Goal: Transaction & Acquisition: Book appointment/travel/reservation

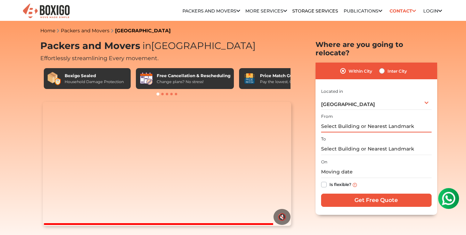
click at [379, 121] on input "text" at bounding box center [376, 126] width 111 height 12
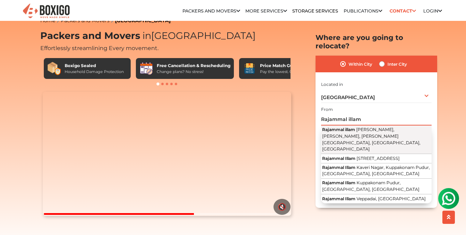
scroll to position [11, 0]
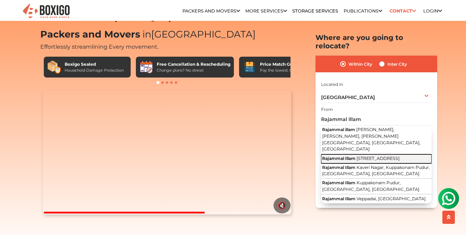
click at [368, 154] on button "Rajammal Illam [STREET_ADDRESS]" at bounding box center [376, 158] width 111 height 9
type input "Rajammal Illam, [STREET_ADDRESS]"
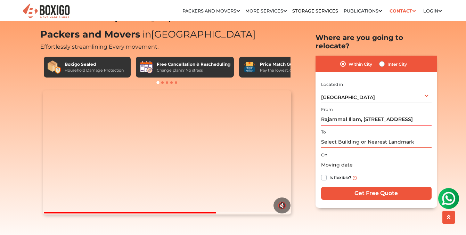
click at [355, 136] on input "text" at bounding box center [376, 142] width 111 height 12
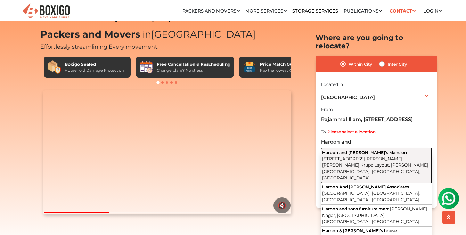
click at [363, 156] on span "[STREET_ADDRESS][PERSON_NAME][PERSON_NAME] Krupa Layout, [PERSON_NAME][GEOGRAPH…" at bounding box center [375, 168] width 106 height 25
type input "Haroon and [PERSON_NAME]'s Mansion, [STREET_ADDRESS][PERSON_NAME] Krupa Layout,…"
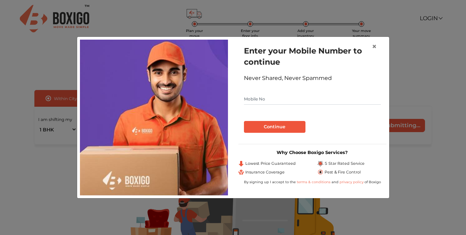
click at [270, 98] on input "text" at bounding box center [312, 98] width 137 height 11
type input "8123398963"
click at [284, 122] on button "Continue" at bounding box center [275, 127] width 62 height 12
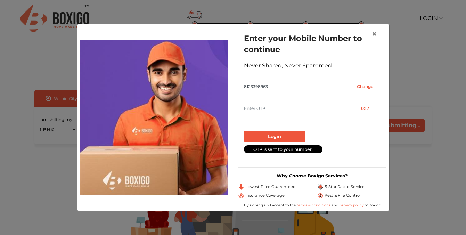
click at [269, 108] on input "text" at bounding box center [296, 108] width 105 height 11
click at [261, 135] on button "Login" at bounding box center [275, 137] width 62 height 12
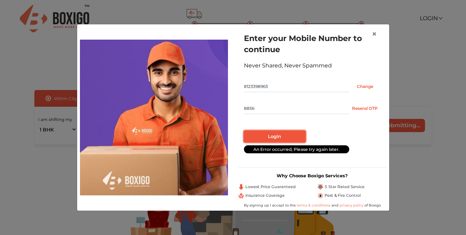
click at [275, 139] on button "Login" at bounding box center [275, 137] width 62 height 12
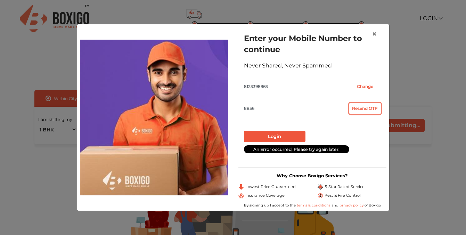
click at [359, 107] on button "Resend OTP" at bounding box center [365, 108] width 32 height 11
click at [271, 111] on input "8856" at bounding box center [296, 108] width 105 height 11
type input "8857"
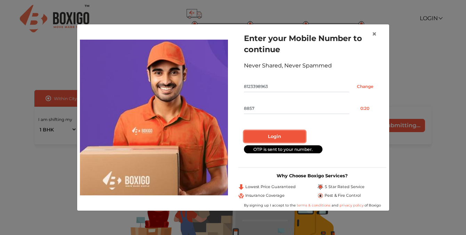
click at [264, 137] on button "Login" at bounding box center [275, 137] width 62 height 12
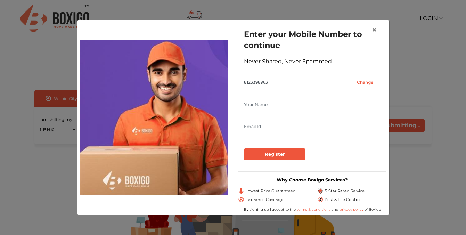
click at [264, 106] on input "text" at bounding box center [312, 104] width 137 height 11
type input "J N Stalin"
click at [271, 127] on input "text" at bounding box center [312, 126] width 137 height 11
type input "jn.stalinajith@gmail.com"
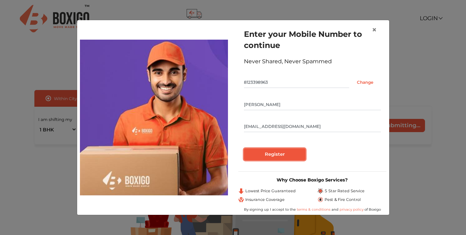
click at [265, 154] on input "Register" at bounding box center [275, 154] width 62 height 12
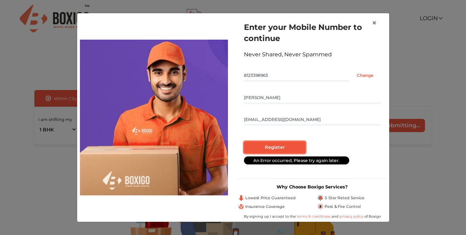
click at [273, 151] on input "Register" at bounding box center [275, 147] width 62 height 12
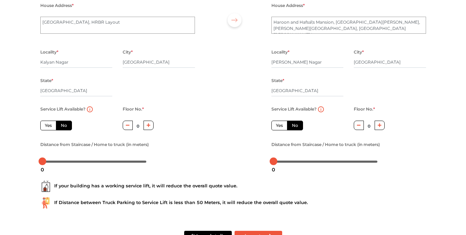
scroll to position [71, 0]
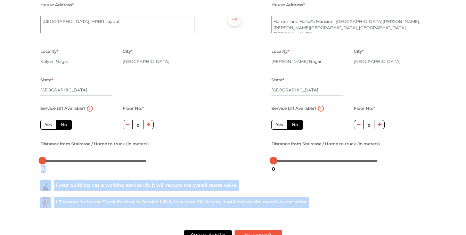
drag, startPoint x: 274, startPoint y: 163, endPoint x: 266, endPoint y: 166, distance: 8.6
click at [266, 164] on body "Plan your move Enter your floor info Add your inventory Your move summary My Mo…" at bounding box center [233, 46] width 466 height 235
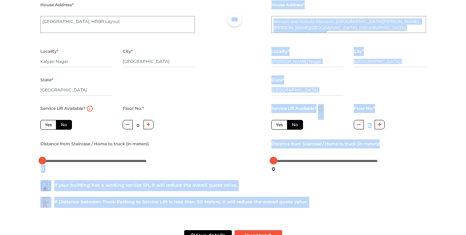
click at [374, 183] on div "If your building has a working service lift, it will reduce the overall quote v…" at bounding box center [233, 185] width 386 height 11
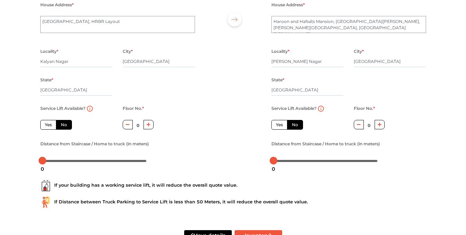
click at [379, 125] on icon "button" at bounding box center [380, 125] width 4 height 4
type input "2"
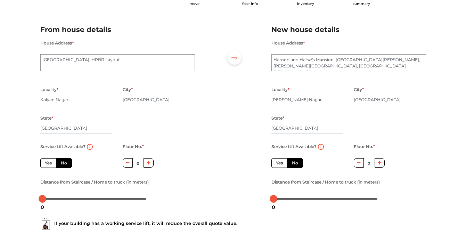
scroll to position [94, 0]
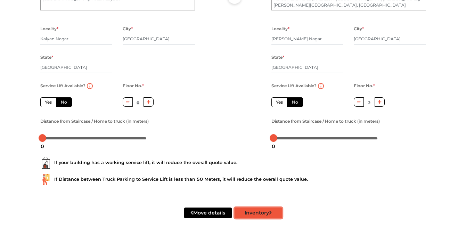
click at [255, 214] on button "Inventory" at bounding box center [259, 213] width 48 height 11
radio input "true"
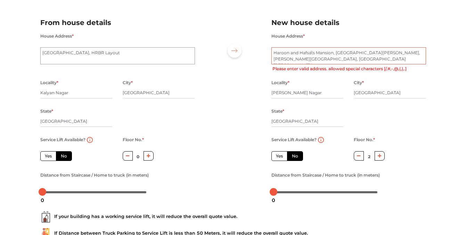
scroll to position [15, 0]
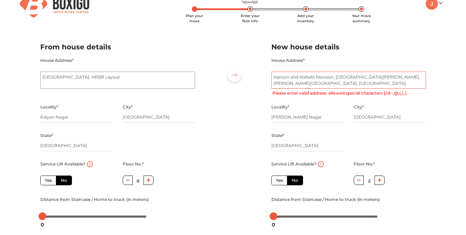
click at [313, 76] on textarea "Haroon and Hafsa\'s Mansion, 7th A Cross Road, Shakti Nagar, Balaji Krupa Layou…" at bounding box center [348, 80] width 155 height 17
type textarea "Haroon and Hafsa\s Mansion, 7th A Cross Road, Shakti Nagar, Balaji Krupa Layout…"
radio input "true"
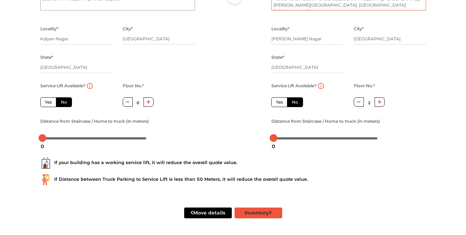
type textarea "Haroon and Hafsa s Mansion, 7th A Cross Road, Shakti Nagar, Balaji Krupa Layout…"
click at [251, 214] on button "Inventory" at bounding box center [259, 213] width 48 height 11
radio input "true"
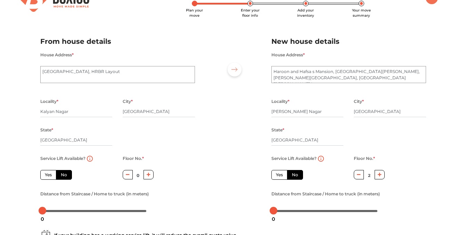
scroll to position [2, 0]
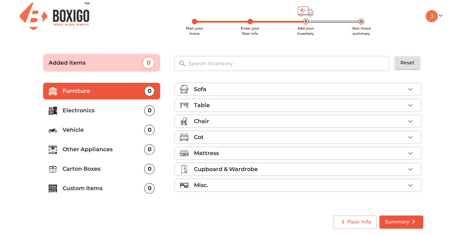
click at [410, 89] on icon "button" at bounding box center [410, 89] width 4 height 2
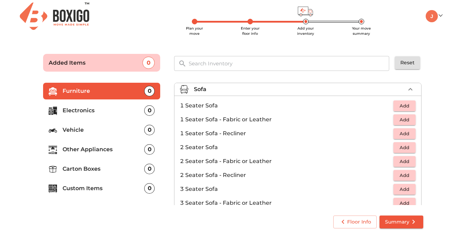
click at [410, 88] on icon "button" at bounding box center [410, 89] width 8 height 8
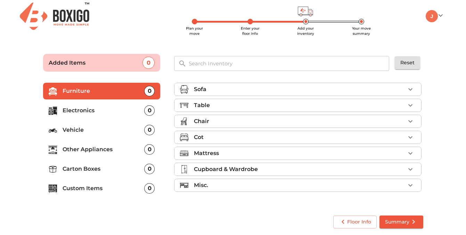
click at [410, 137] on icon "button" at bounding box center [410, 137] width 4 height 2
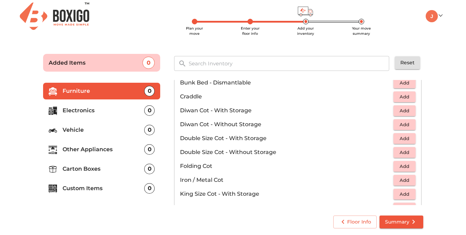
scroll to position [43, 0]
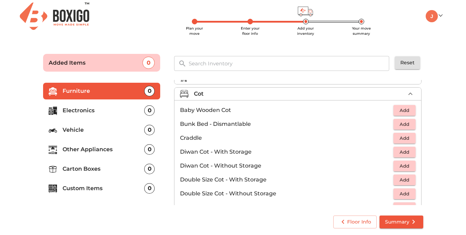
click at [408, 94] on icon "button" at bounding box center [410, 94] width 8 height 8
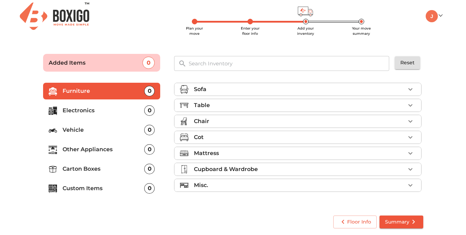
scroll to position [0, 0]
click at [305, 180] on li "Misc." at bounding box center [297, 185] width 247 height 13
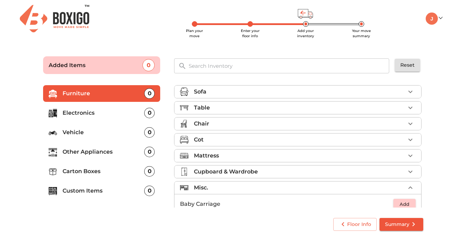
click at [92, 193] on p "Custom Items" at bounding box center [104, 191] width 82 height 8
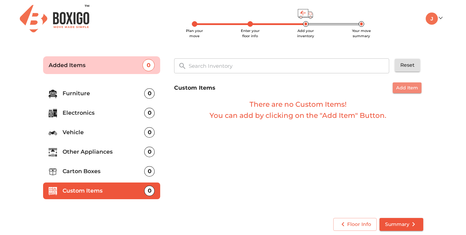
click at [408, 90] on span "Add Item" at bounding box center [407, 88] width 22 height 8
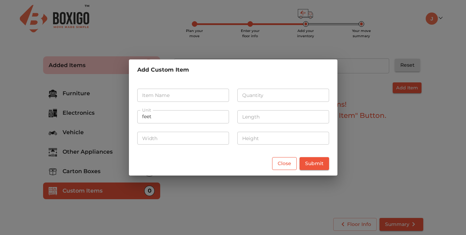
click at [279, 162] on span "Close" at bounding box center [285, 163] width 14 height 9
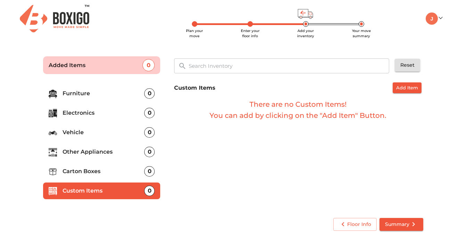
click at [415, 93] on div "Custom Items Add Item There are no Custom Items! You can add by clicking on the…" at bounding box center [298, 101] width 249 height 39
click at [415, 88] on span "Add Item" at bounding box center [407, 88] width 22 height 8
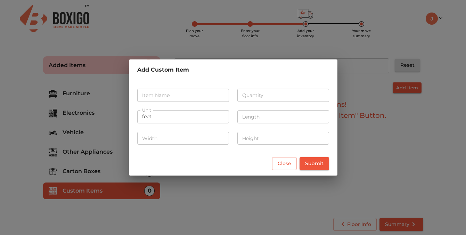
click at [197, 92] on input "text" at bounding box center [183, 95] width 92 height 13
type input "Plywood pieces"
click at [297, 98] on input "number" at bounding box center [283, 95] width 92 height 13
type input "8"
click at [201, 114] on input "feet" at bounding box center [183, 116] width 92 height 13
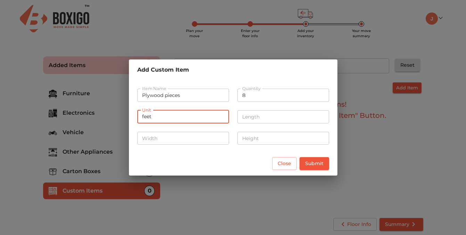
click at [187, 117] on input "feet" at bounding box center [183, 116] width 92 height 13
drag, startPoint x: 186, startPoint y: 117, endPoint x: 123, endPoint y: 117, distance: 62.2
click at [123, 116] on div "Add Custom Item Item Name Plywood pieces Item Name Quantity 8 Quantity Unit fee…" at bounding box center [233, 117] width 466 height 235
click at [248, 116] on input "number" at bounding box center [283, 116] width 92 height 13
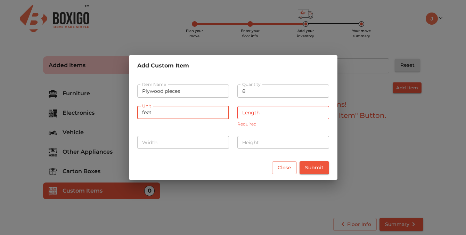
click at [175, 115] on input "feet" at bounding box center [183, 112] width 92 height 13
click at [205, 112] on input "feet" at bounding box center [183, 112] width 92 height 13
click at [213, 113] on input "feet" at bounding box center [183, 112] width 92 height 13
click at [250, 110] on input "number" at bounding box center [283, 112] width 92 height 13
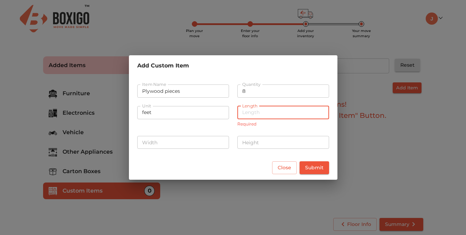
click at [250, 112] on input "number" at bounding box center [283, 112] width 92 height 13
click at [157, 113] on input "feet" at bounding box center [183, 112] width 92 height 13
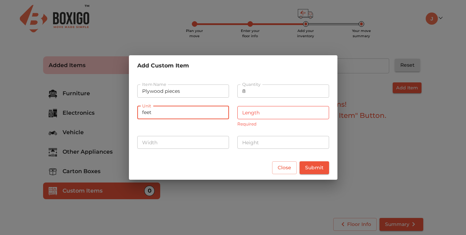
click at [149, 112] on input "feet" at bounding box center [183, 112] width 92 height 13
click at [253, 90] on input "8" at bounding box center [283, 90] width 92 height 13
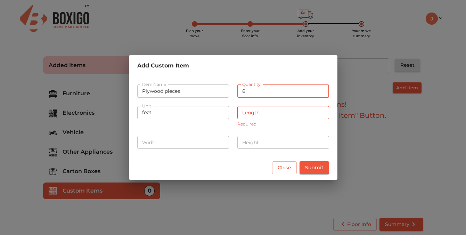
click at [252, 113] on input "number" at bounding box center [283, 112] width 92 height 13
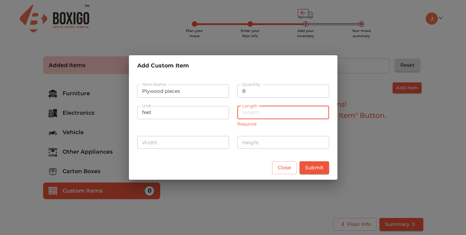
click at [268, 147] on input "number" at bounding box center [283, 142] width 92 height 13
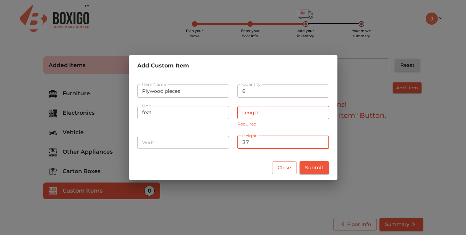
type input "37"
click at [214, 144] on input "number" at bounding box center [183, 142] width 92 height 13
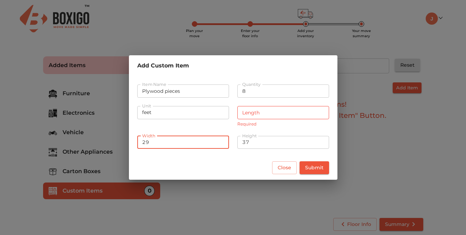
type input "29"
click at [281, 112] on input "number" at bounding box center [283, 112] width 92 height 13
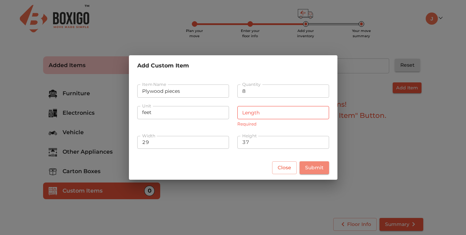
click at [321, 166] on span "Submit" at bounding box center [314, 167] width 18 height 9
click at [253, 113] on input "number" at bounding box center [283, 112] width 92 height 13
type input "0"
click at [285, 166] on span "Close" at bounding box center [285, 167] width 14 height 9
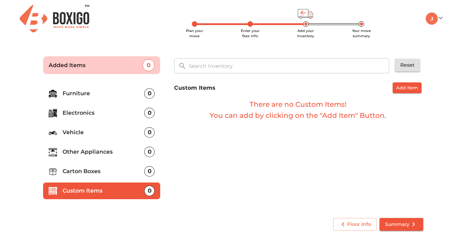
click at [139, 89] on li "Furniture 0" at bounding box center [101, 93] width 117 height 17
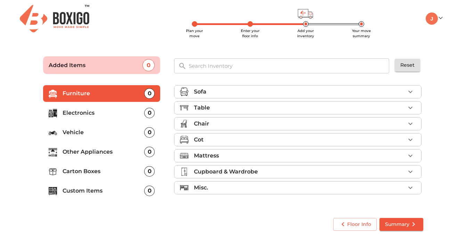
click at [408, 154] on icon "button" at bounding box center [410, 156] width 8 height 8
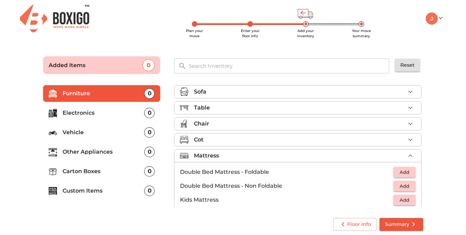
click at [411, 153] on icon "button" at bounding box center [410, 156] width 8 height 8
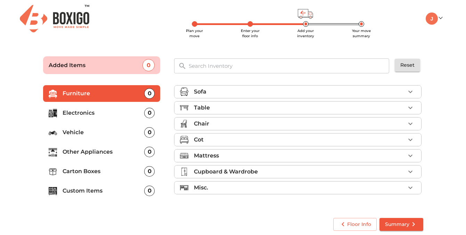
click at [412, 139] on icon "button" at bounding box center [410, 140] width 4 height 2
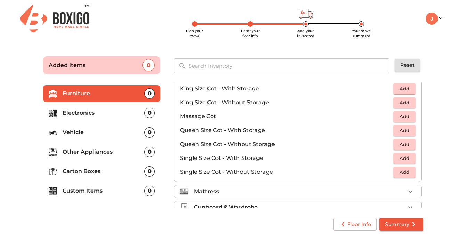
scroll to position [192, 0]
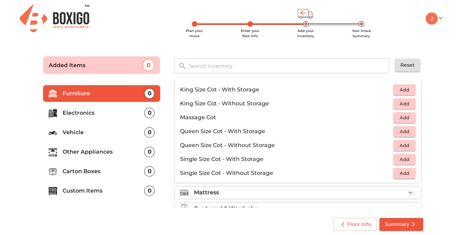
click at [409, 146] on span "Add" at bounding box center [404, 145] width 15 height 8
click at [410, 146] on icon "button" at bounding box center [410, 145] width 8 height 8
click at [389, 147] on icon "button" at bounding box center [389, 145] width 8 height 8
click at [389, 147] on icon "button" at bounding box center [389, 145] width 5 height 6
click at [407, 130] on span "Add" at bounding box center [404, 132] width 15 height 8
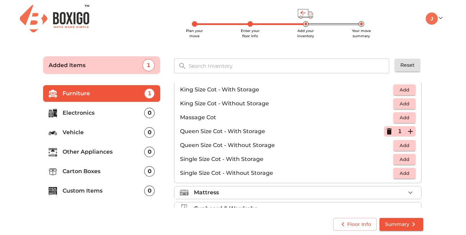
click at [411, 130] on icon "button" at bounding box center [410, 131] width 8 height 8
click at [406, 178] on button "Add" at bounding box center [404, 173] width 22 height 11
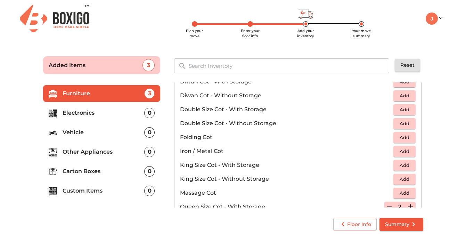
scroll to position [187, 0]
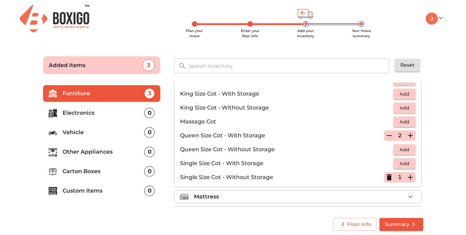
click at [115, 192] on p "Custom Items" at bounding box center [104, 191] width 82 height 8
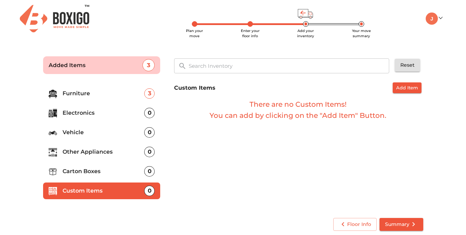
click at [115, 171] on p "Carton Boxes" at bounding box center [104, 171] width 82 height 8
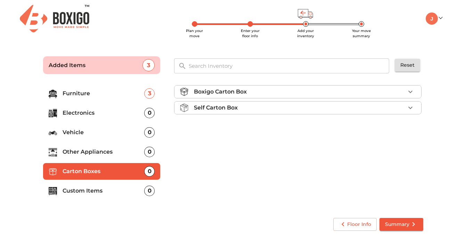
click at [115, 152] on p "Other Appliances" at bounding box center [104, 152] width 82 height 8
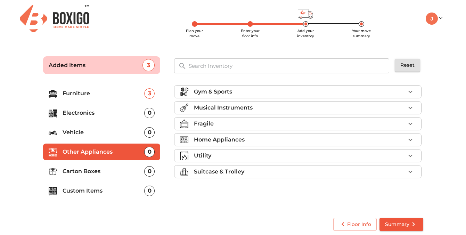
click at [102, 135] on p "Vehicle" at bounding box center [104, 132] width 82 height 8
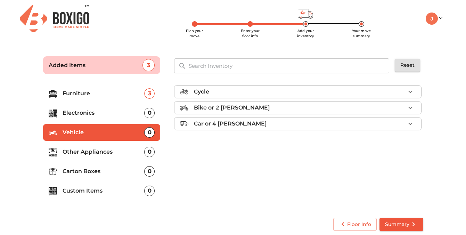
click at [90, 190] on p "Custom Items" at bounding box center [104, 191] width 82 height 8
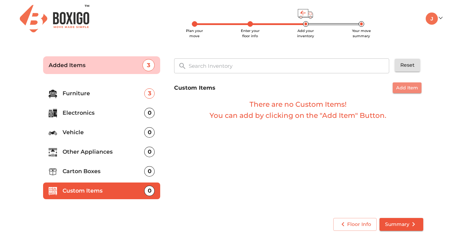
click at [405, 87] on span "Add Item" at bounding box center [407, 88] width 22 height 8
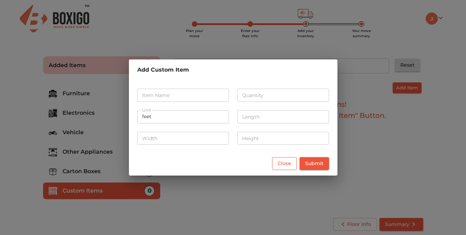
click at [285, 164] on span "Close" at bounding box center [285, 163] width 14 height 9
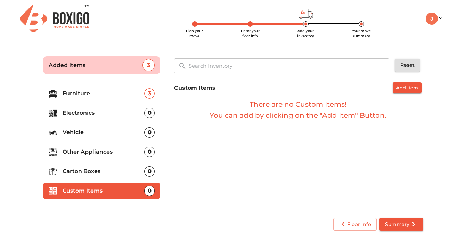
click at [136, 91] on p "Furniture" at bounding box center [104, 93] width 82 height 8
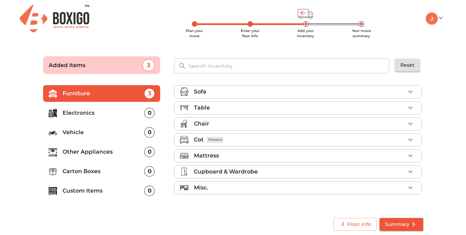
click at [204, 189] on p "Misc." at bounding box center [201, 188] width 14 height 8
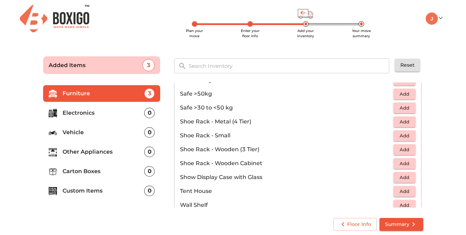
scroll to position [345, 0]
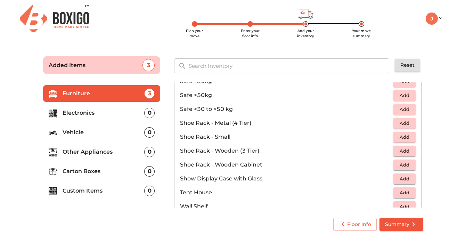
click at [404, 137] on span "Add" at bounding box center [404, 137] width 15 height 8
click at [407, 223] on span "Summary" at bounding box center [401, 224] width 33 height 9
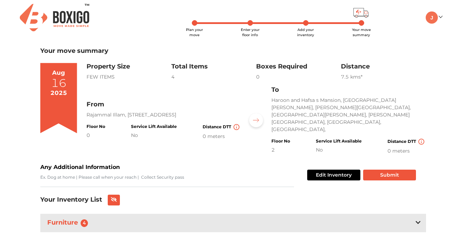
scroll to position [8, 0]
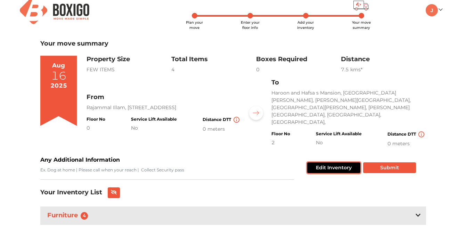
click at [336, 162] on button "Edit Inventory" at bounding box center [333, 167] width 53 height 11
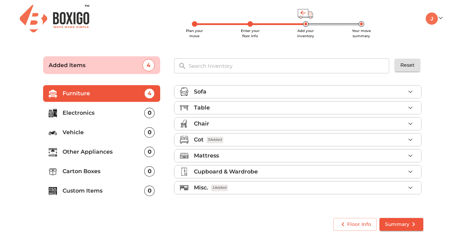
click at [128, 115] on p "Electronics" at bounding box center [104, 113] width 82 height 8
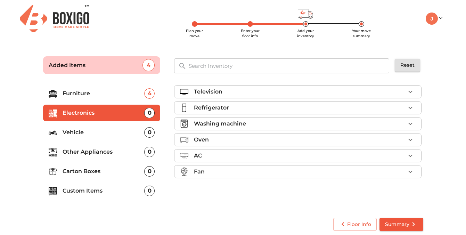
click at [87, 96] on p "Furniture" at bounding box center [104, 93] width 82 height 8
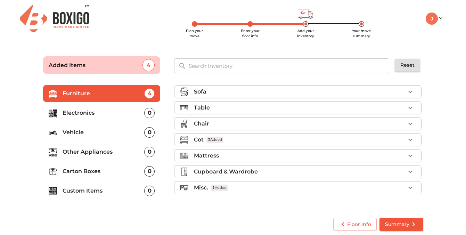
click at [412, 155] on icon "button" at bounding box center [410, 156] width 4 height 2
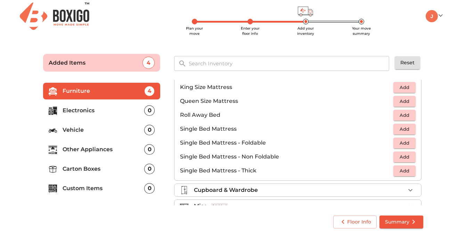
scroll to position [121, 0]
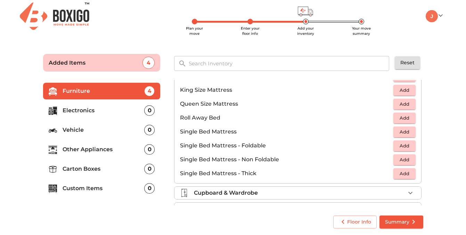
click at [403, 145] on span "Add" at bounding box center [404, 146] width 15 height 8
click at [86, 108] on p "Electronics" at bounding box center [104, 110] width 82 height 8
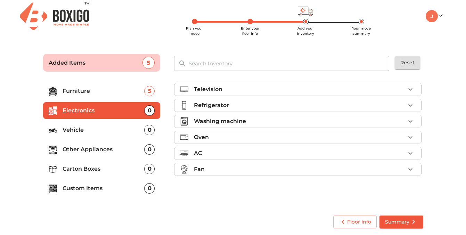
scroll to position [0, 0]
click at [411, 120] on icon "button" at bounding box center [410, 121] width 8 height 8
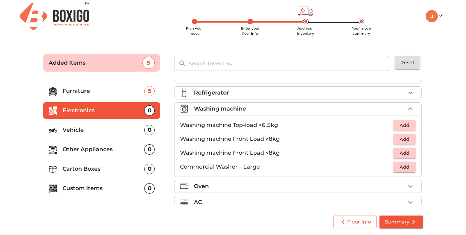
scroll to position [15, 0]
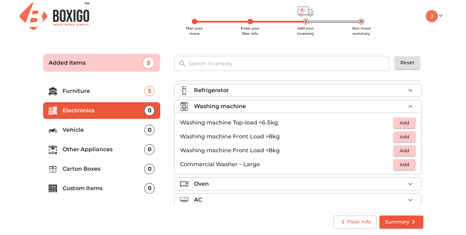
click at [407, 152] on span "Add" at bounding box center [404, 151] width 15 height 8
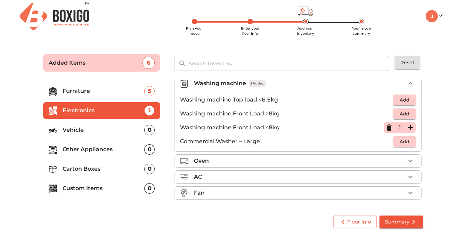
click at [405, 218] on span "Summary" at bounding box center [401, 222] width 33 height 9
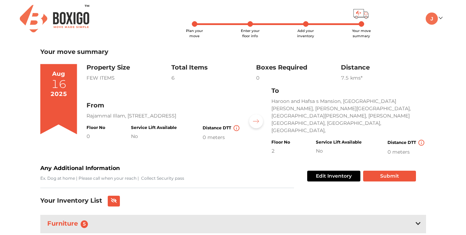
click at [399, 148] on div "0 meters" at bounding box center [407, 151] width 38 height 7
click at [421, 140] on img at bounding box center [421, 143] width 6 height 6
click at [423, 140] on img at bounding box center [421, 143] width 6 height 6
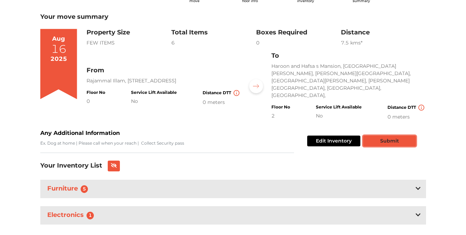
click at [402, 136] on button "Submit" at bounding box center [389, 141] width 53 height 11
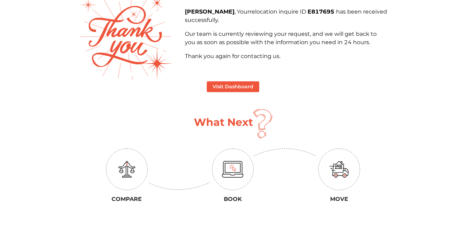
scroll to position [77, 0]
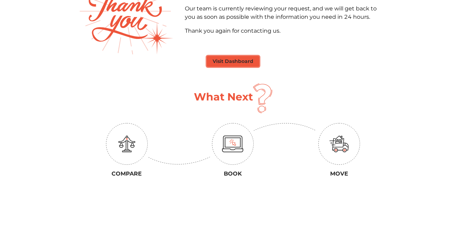
click at [243, 63] on button "Visit Dashboard" at bounding box center [233, 61] width 52 height 11
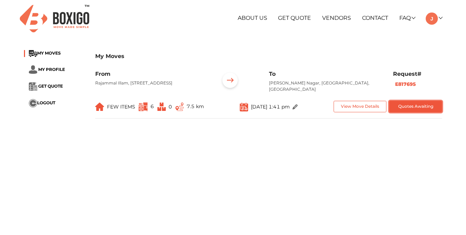
click at [415, 104] on button "Quotes Awaiting" at bounding box center [415, 106] width 53 height 11
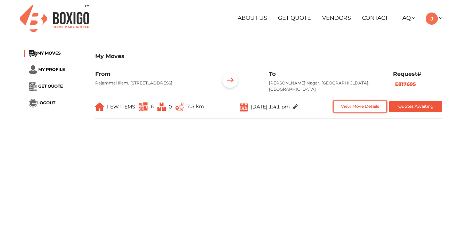
click at [376, 106] on button "View Move Details" at bounding box center [360, 106] width 53 height 11
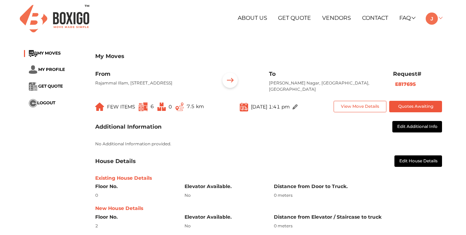
click at [440, 18] on link at bounding box center [434, 18] width 16 height 7
click at [450, 52] on link "Make Estimate" at bounding box center [452, 54] width 56 height 13
